Goal: Transaction & Acquisition: Purchase product/service

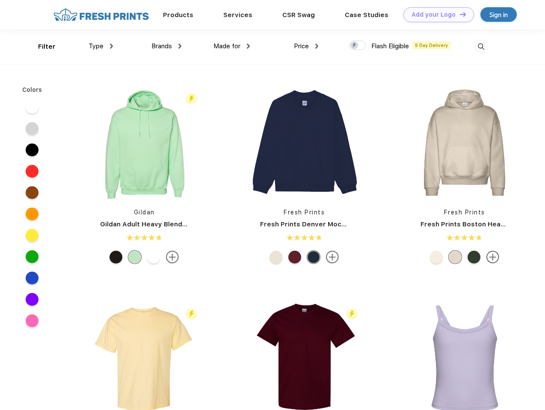
scroll to position [0, 0]
click at [435, 15] on link "Add your Logo Design Tool" at bounding box center [438, 14] width 71 height 15
click at [0, 0] on div "Design Tool" at bounding box center [0, 0] width 0 height 0
click at [459, 14] on link "Add your Logo Design Tool" at bounding box center [438, 14] width 71 height 15
click at [41, 47] on div "Filter" at bounding box center [47, 47] width 18 height 10
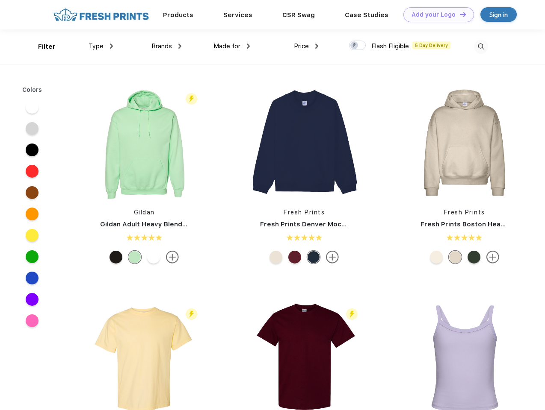
click at [101, 46] on span "Type" at bounding box center [95, 46] width 15 height 8
click at [166, 46] on span "Brands" at bounding box center [161, 46] width 21 height 8
click at [232, 46] on span "Made for" at bounding box center [226, 46] width 27 height 8
click at [306, 46] on span "Price" at bounding box center [301, 46] width 15 height 8
click at [357, 46] on div at bounding box center [357, 45] width 17 height 9
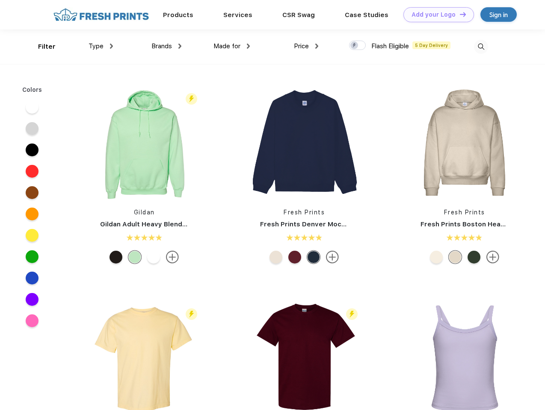
click at [354, 46] on input "checkbox" at bounding box center [352, 43] width 6 height 6
click at [481, 47] on img at bounding box center [481, 47] width 14 height 14
